Goal: Navigation & Orientation: Find specific page/section

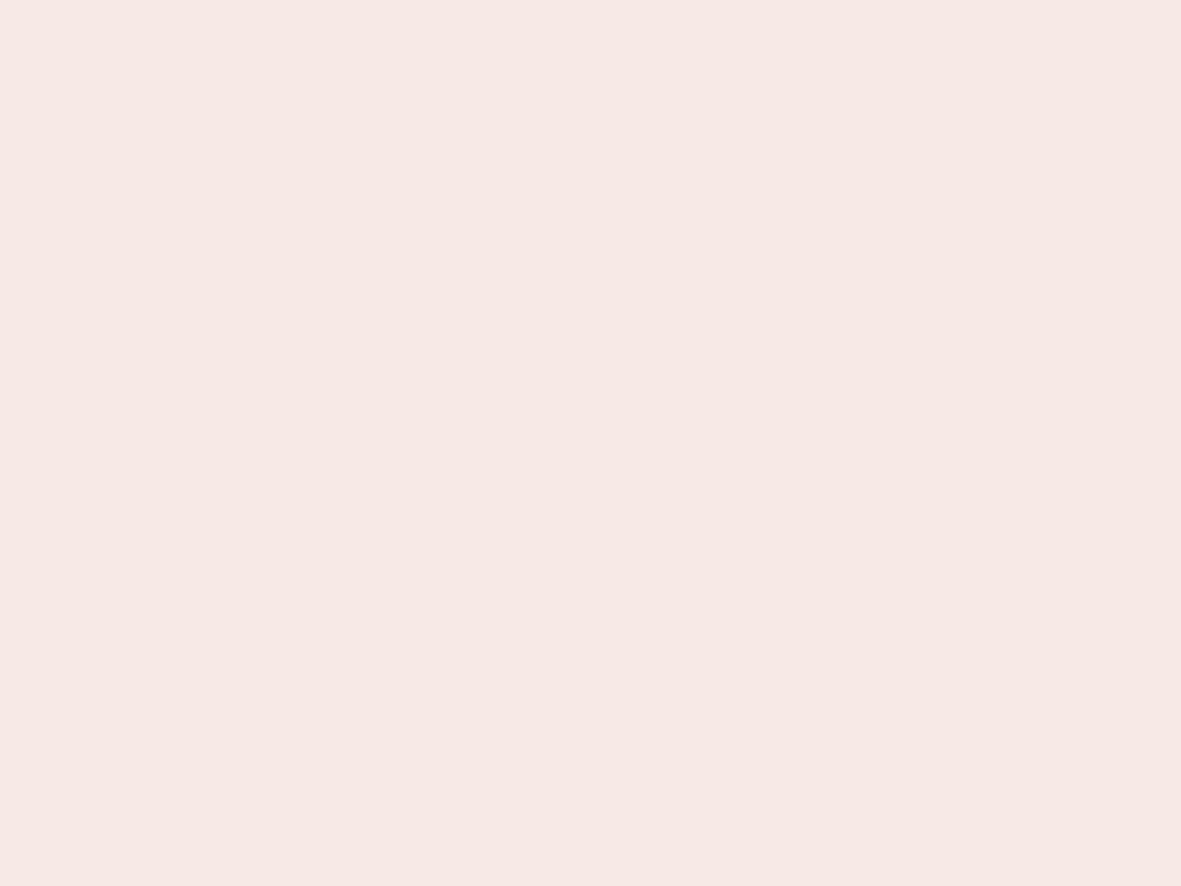
click at [591, 443] on nb-app "Almost there Thank you for registering for Newbook. Your account is under revie…" at bounding box center [590, 443] width 1181 height 886
click at [591, 0] on nb-app "Almost there Thank you for registering for Newbook. Your account is under revie…" at bounding box center [590, 443] width 1181 height 886
click at [631, 0] on nb-app "Almost there Thank you for registering for Newbook. Your account is under revie…" at bounding box center [590, 443] width 1181 height 886
click at [591, 443] on nb-app "Almost there Thank you for registering for Newbook. Your account is under revie…" at bounding box center [590, 443] width 1181 height 886
click at [591, 0] on nb-app "Almost there Thank you for registering for Newbook. Your account is under revie…" at bounding box center [590, 443] width 1181 height 886
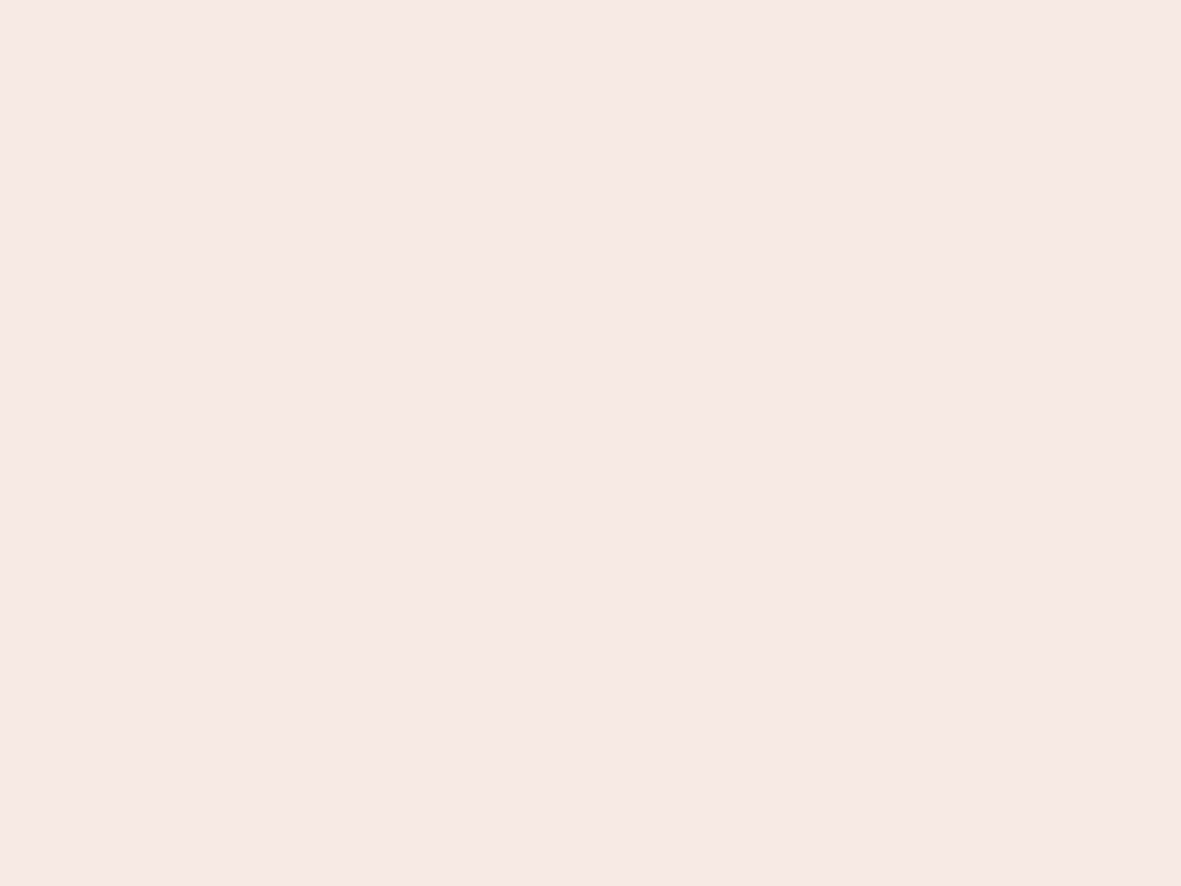
click at [412, 0] on nb-app "Almost there Thank you for registering for Newbook. Your account is under revie…" at bounding box center [590, 443] width 1181 height 886
click at [591, 443] on nb-app "Almost there Thank you for registering for Newbook. Your account is under revie…" at bounding box center [590, 443] width 1181 height 886
click at [591, 0] on nb-app "Almost there Thank you for registering for Newbook. Your account is under revie…" at bounding box center [590, 443] width 1181 height 886
click at [412, 0] on nb-app "Almost there Thank you for registering for Newbook. Your account is under revie…" at bounding box center [590, 443] width 1181 height 886
click at [591, 443] on nb-app "Almost there Thank you for registering for Newbook. Your account is under revie…" at bounding box center [590, 443] width 1181 height 886
